Goal: Task Accomplishment & Management: Use online tool/utility

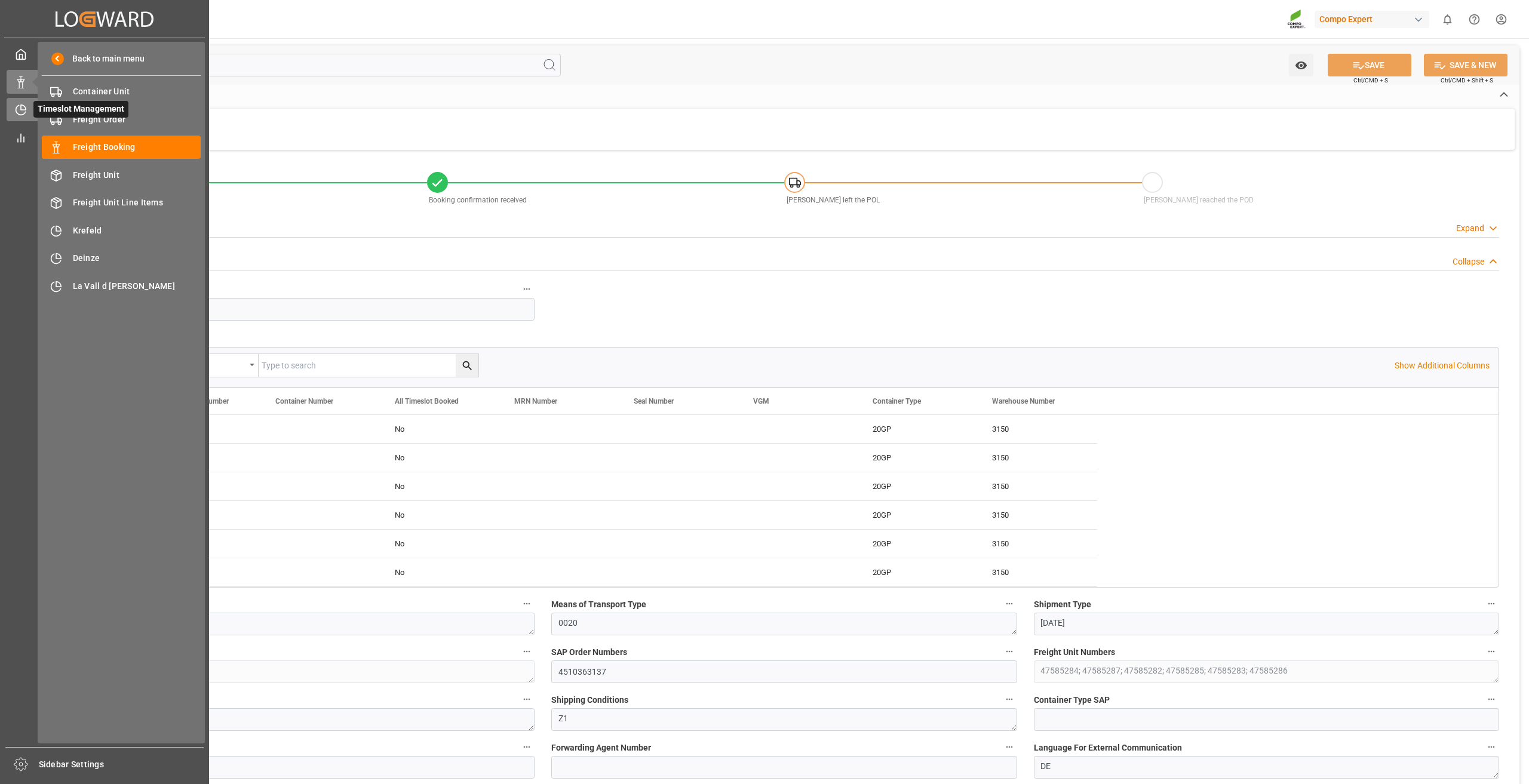
click at [12, 111] on div at bounding box center [17, 109] width 21 height 12
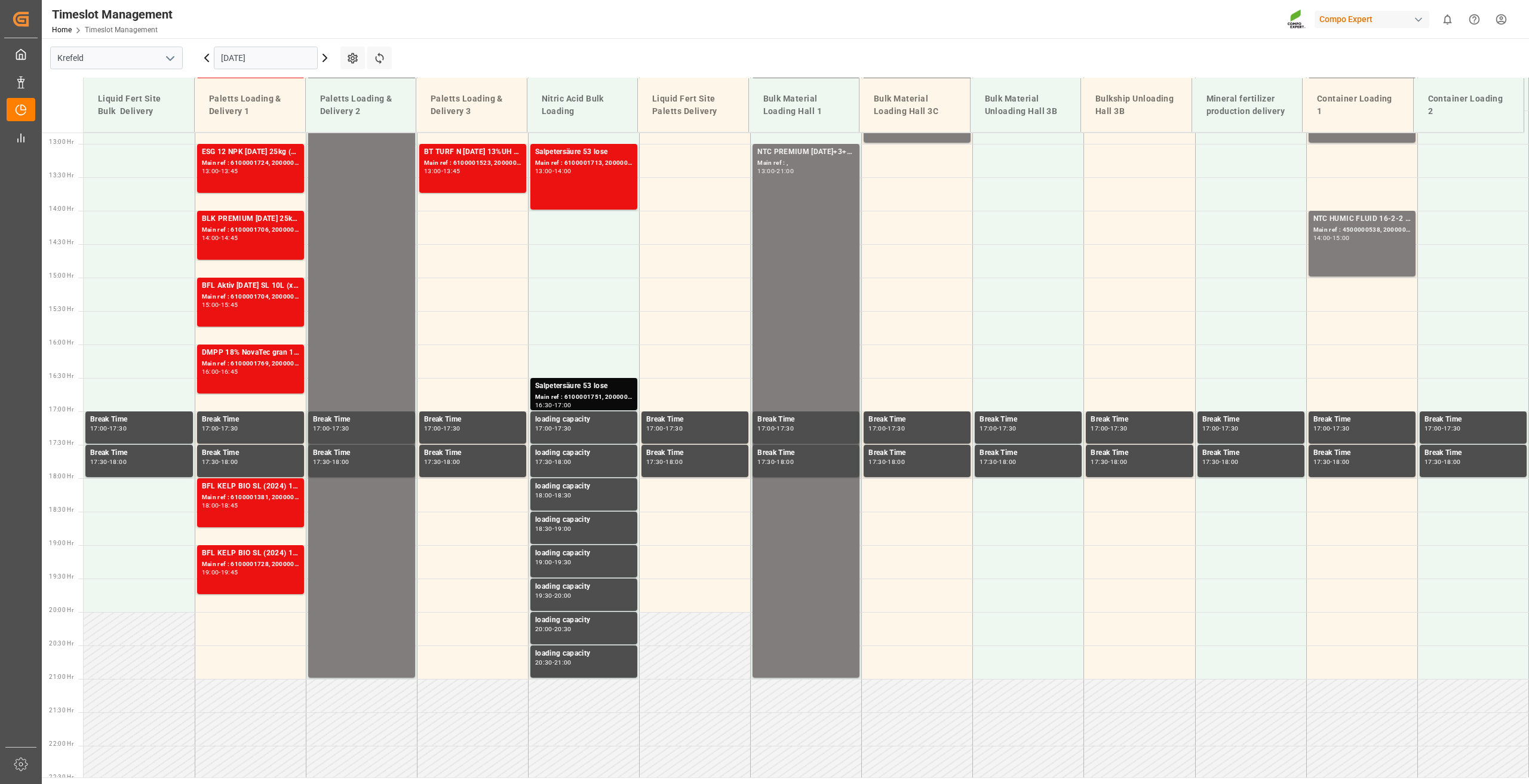
scroll to position [874, 0]
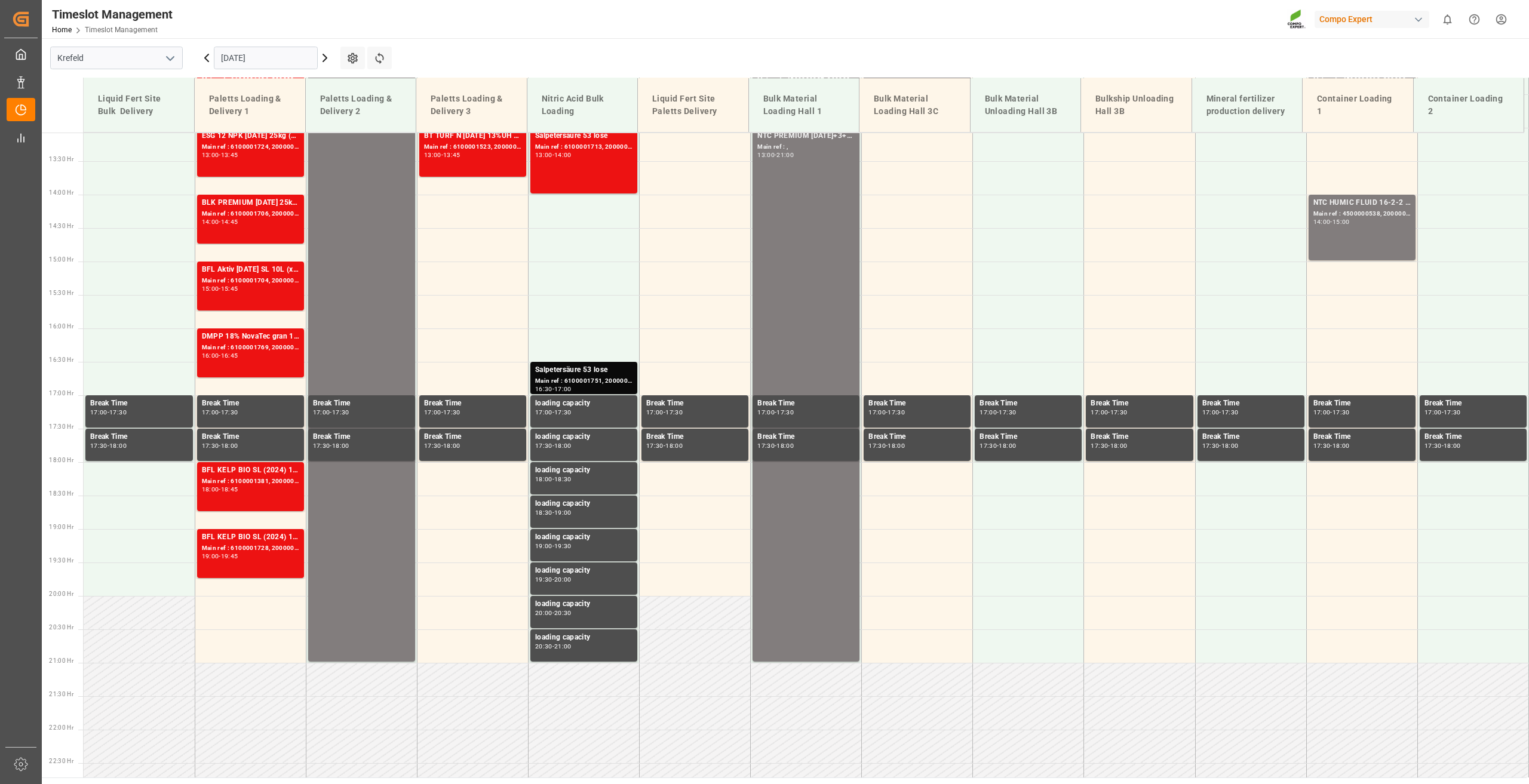
click at [324, 58] on icon at bounding box center [325, 58] width 14 height 14
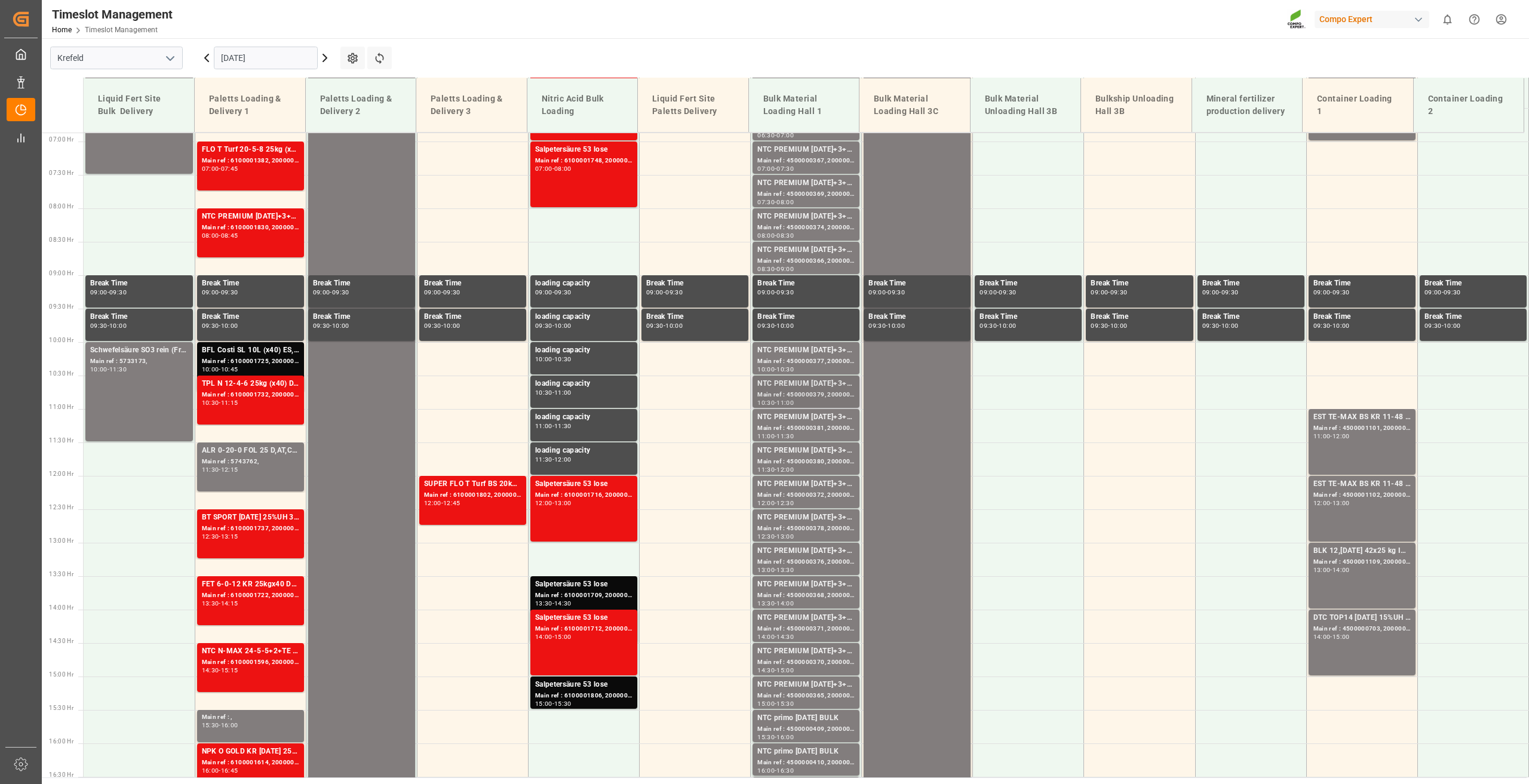
scroll to position [519, 0]
